Goal: Obtain resource: Download file/media

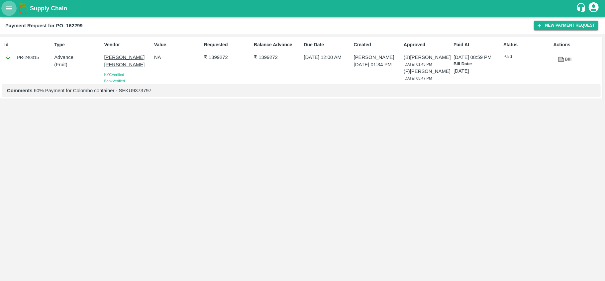
click at [11, 8] on icon "open drawer" at bounding box center [9, 8] width 6 height 4
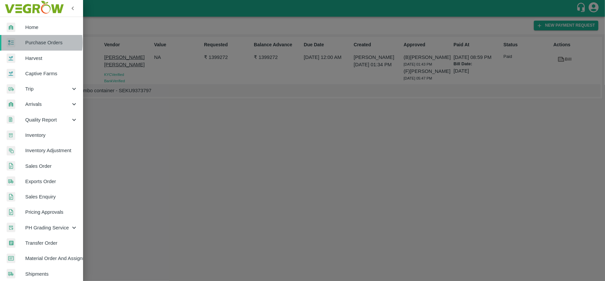
click at [35, 43] on span "Purchase Orders" at bounding box center [51, 42] width 53 height 7
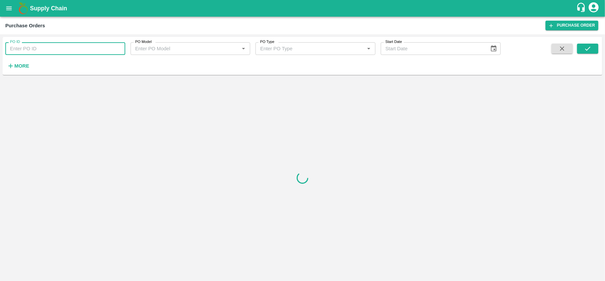
click at [52, 51] on input "PO ID" at bounding box center [65, 48] width 120 height 13
paste input "170042"
type input "170042"
click at [584, 49] on button "submit" at bounding box center [587, 49] width 21 height 10
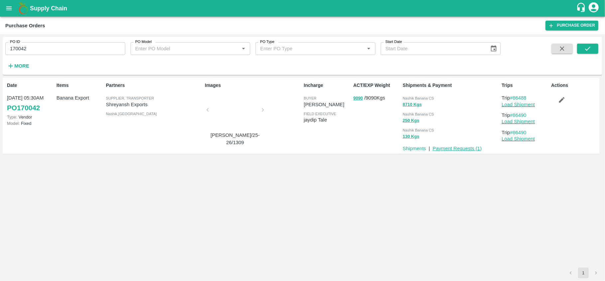
click at [465, 148] on link "Payment Requests ( 1 )" at bounding box center [457, 148] width 49 height 5
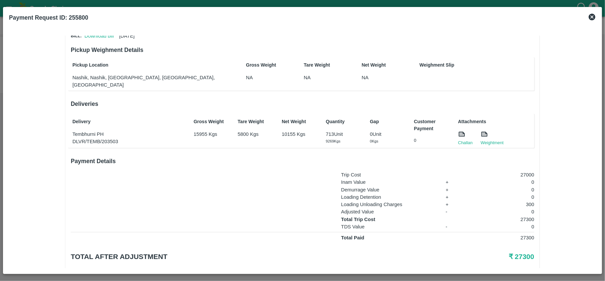
scroll to position [50, 0]
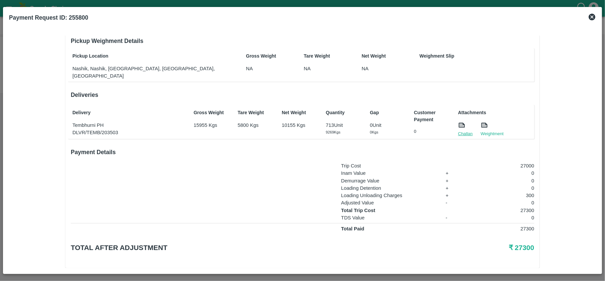
click at [465, 130] on link "Challan" at bounding box center [465, 133] width 15 height 7
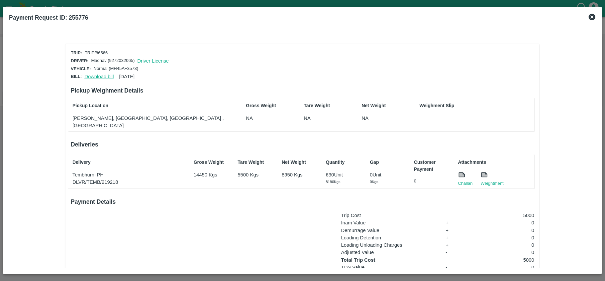
click at [91, 74] on link "Download bill" at bounding box center [98, 76] width 29 height 5
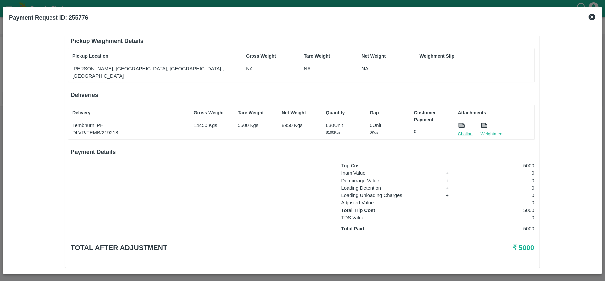
click at [460, 130] on link "Challan" at bounding box center [465, 133] width 15 height 7
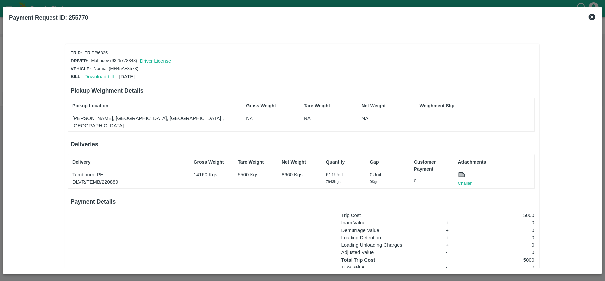
click at [92, 78] on div "Download bill 26 Aug 2025" at bounding box center [108, 75] width 53 height 10
click at [92, 75] on link "Download bill" at bounding box center [98, 76] width 29 height 5
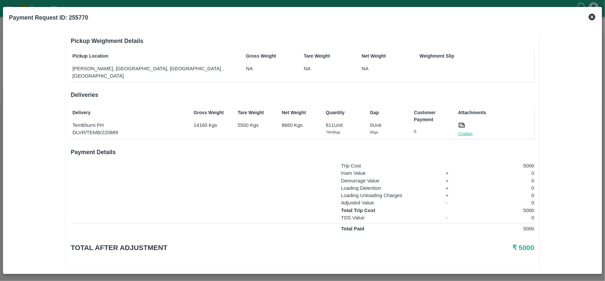
click at [465, 130] on link "Challan" at bounding box center [465, 133] width 15 height 7
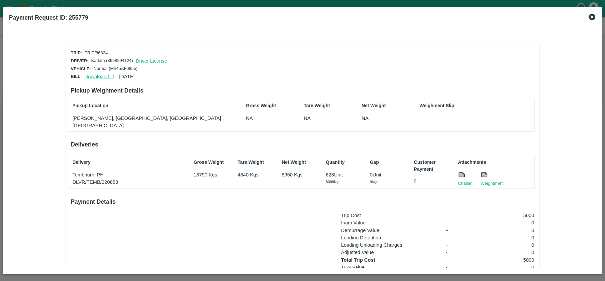
click at [90, 74] on link "Download bill" at bounding box center [98, 76] width 29 height 5
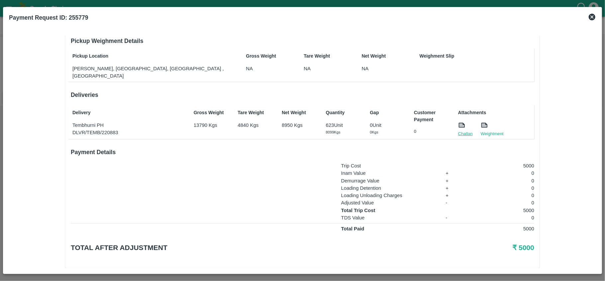
click at [462, 130] on link "Challan" at bounding box center [465, 133] width 15 height 7
